Goal: Transaction & Acquisition: Purchase product/service

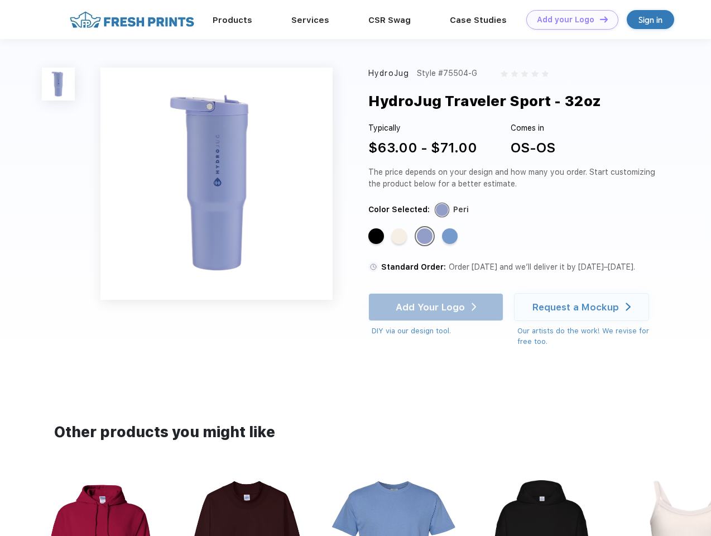
click at [568, 20] on link "Add your Logo Design Tool" at bounding box center [572, 20] width 92 height 20
click at [0, 0] on div "Design Tool" at bounding box center [0, 0] width 0 height 0
click at [599, 19] on link "Add your Logo Design Tool" at bounding box center [572, 20] width 92 height 20
click at [59, 84] on img at bounding box center [58, 84] width 33 height 33
click at [377, 237] on div "Standard Color" at bounding box center [376, 236] width 16 height 16
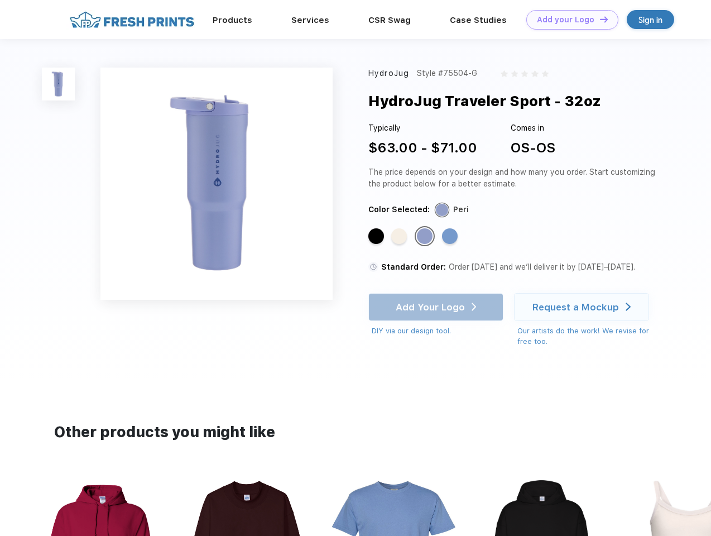
click at [400, 237] on div "Standard Color" at bounding box center [399, 236] width 16 height 16
click at [426, 237] on div "Standard Color" at bounding box center [425, 236] width 16 height 16
click at [451, 237] on div "Standard Color" at bounding box center [450, 236] width 16 height 16
click at [437, 307] on div "Add Your Logo DIY via our design tool. Ah shoot! This product isn't up in our d…" at bounding box center [435, 315] width 135 height 44
click at [583, 307] on div "Request a Mockup" at bounding box center [575, 306] width 87 height 11
